Goal: Task Accomplishment & Management: Manage account settings

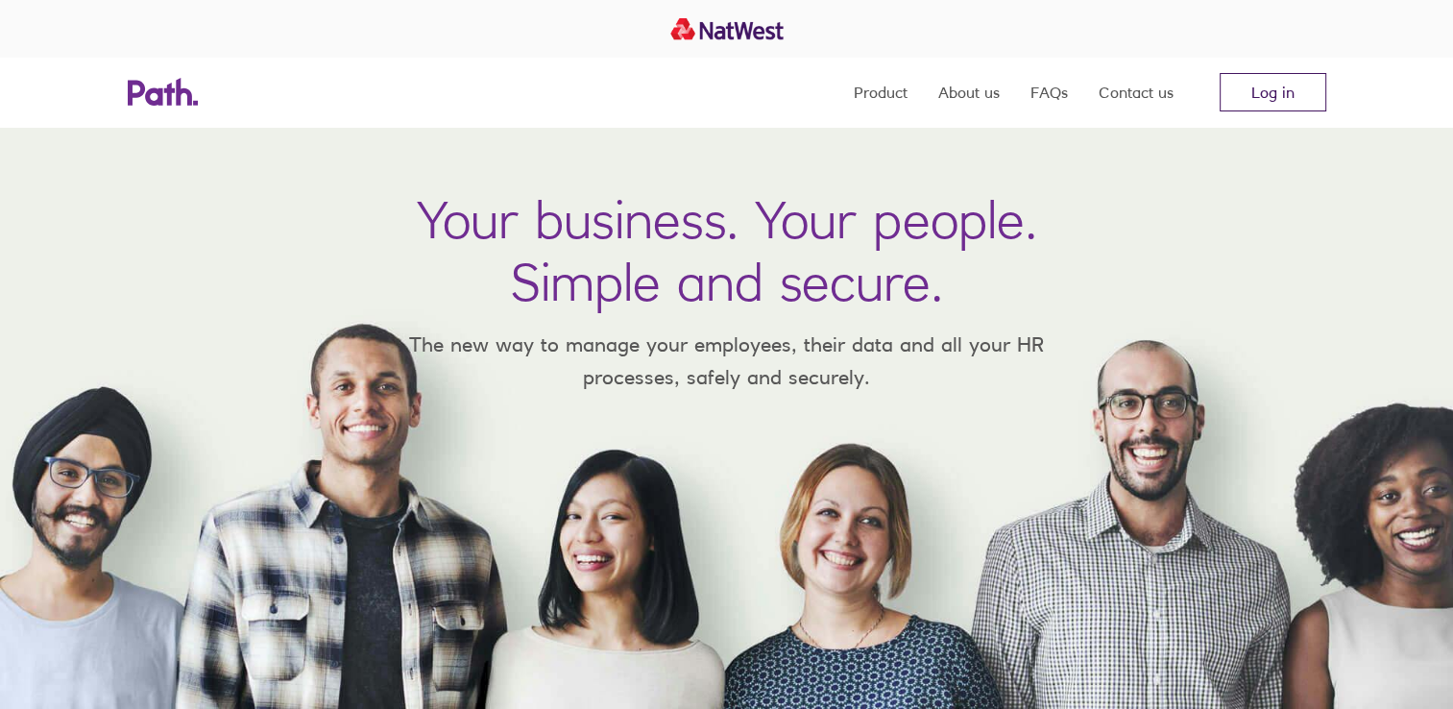
click at [1262, 97] on link "Log in" at bounding box center [1272, 92] width 107 height 38
click at [1262, 101] on link "Log in" at bounding box center [1272, 92] width 107 height 38
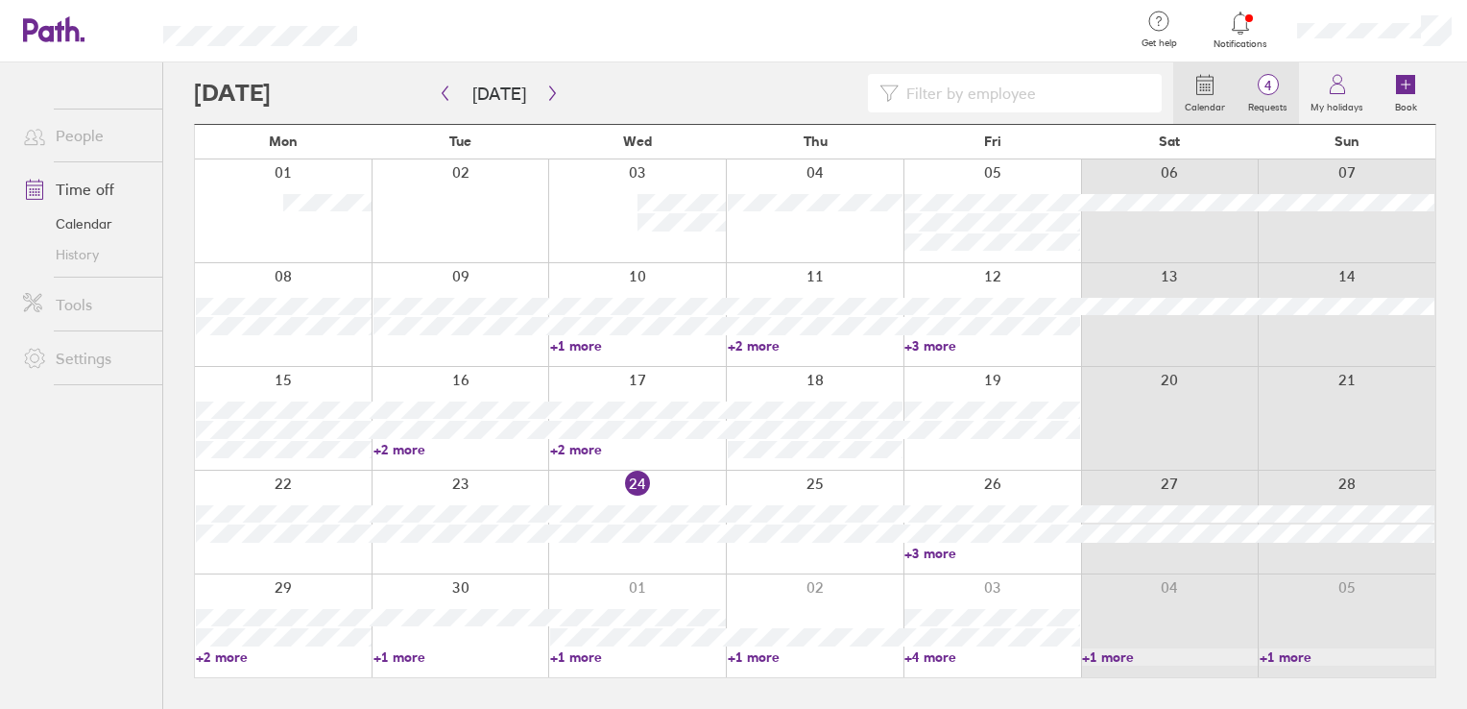
click at [1269, 89] on span "4" at bounding box center [1268, 85] width 62 height 15
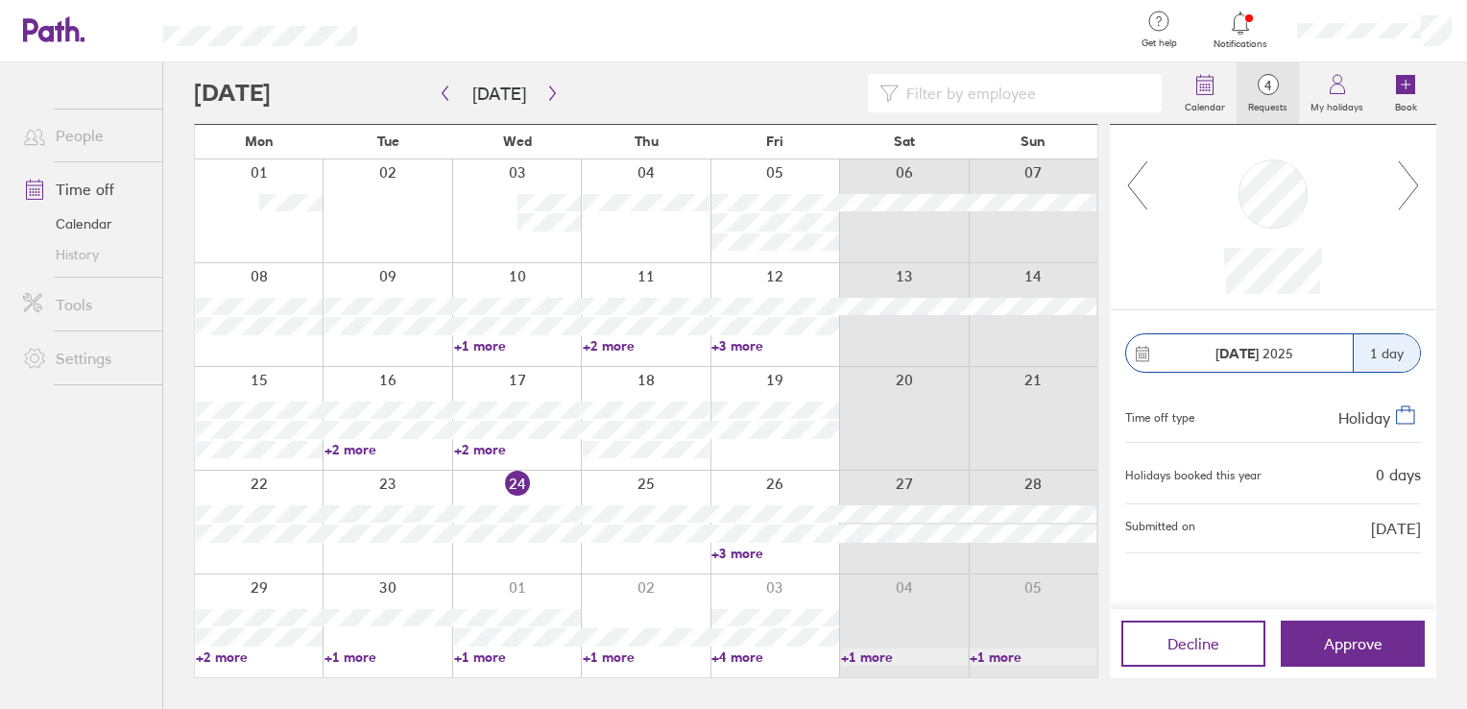
click at [1411, 189] on icon at bounding box center [1409, 185] width 24 height 52
click at [1412, 189] on icon at bounding box center [1409, 185] width 24 height 52
click at [1133, 185] on icon at bounding box center [1137, 185] width 24 height 52
click at [1344, 84] on icon at bounding box center [1337, 84] width 23 height 23
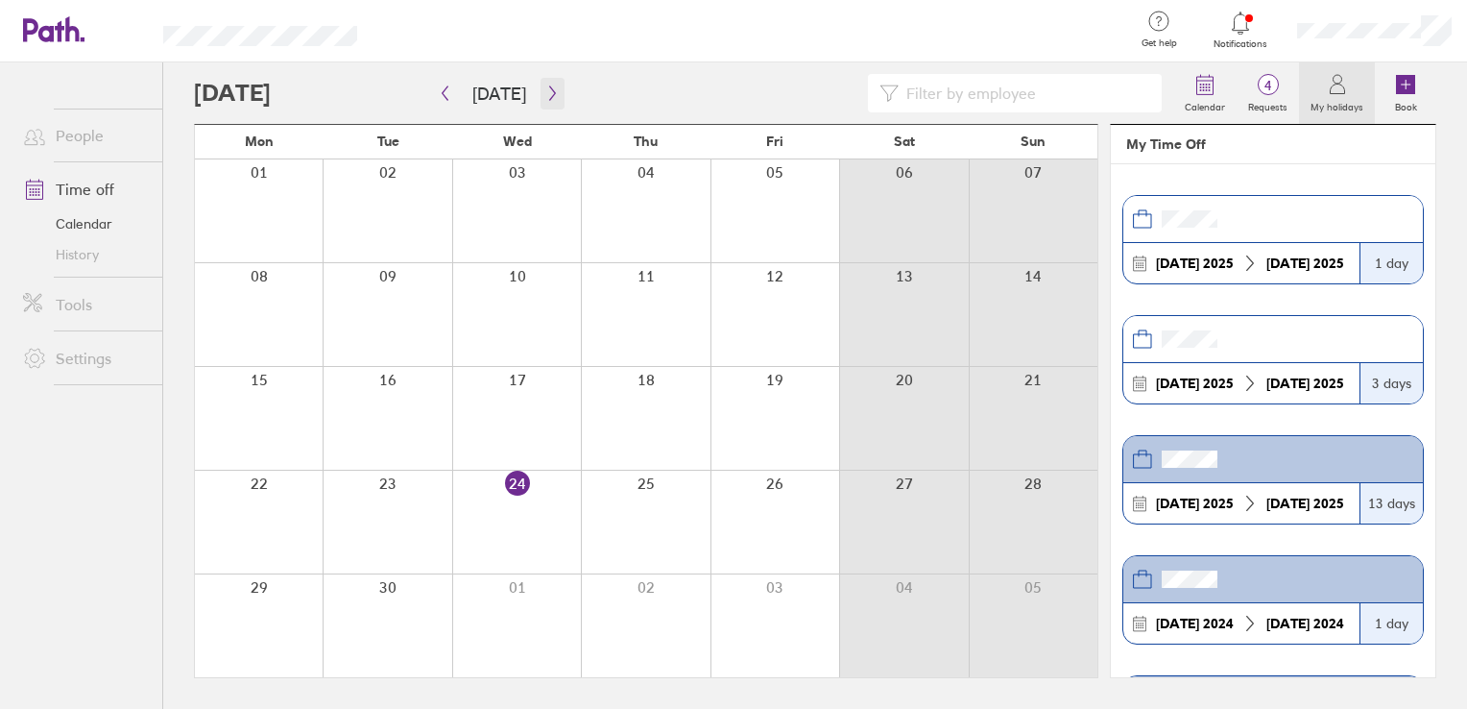
click at [548, 84] on button "button" at bounding box center [553, 94] width 24 height 32
